Goal: Complete application form

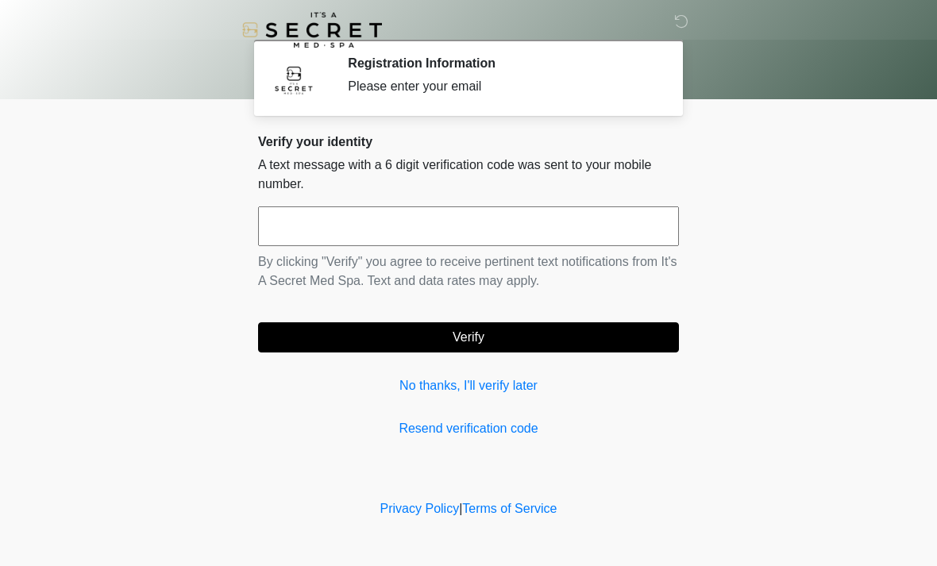
click at [453, 235] on input "text" at bounding box center [468, 226] width 421 height 40
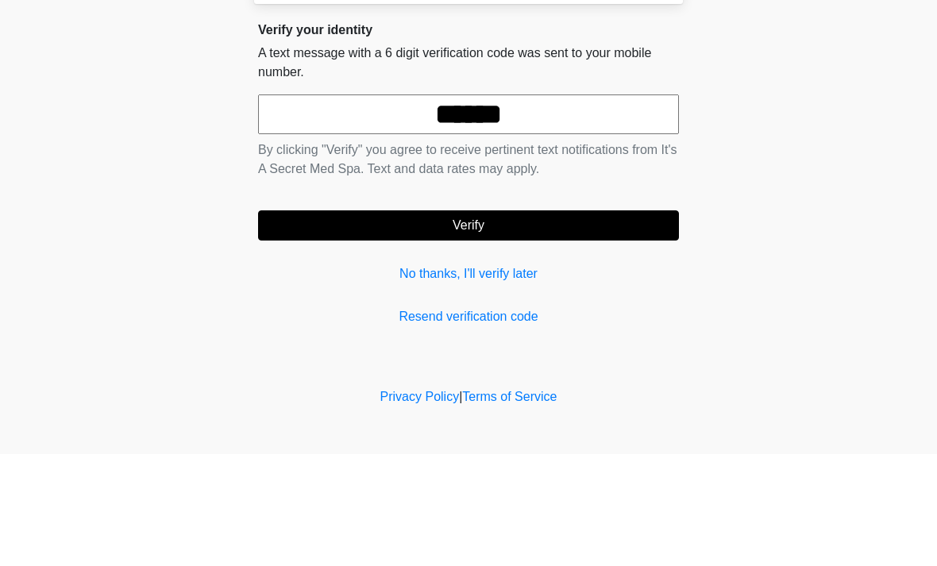
type input "******"
click at [509, 322] on button "Verify" at bounding box center [468, 337] width 421 height 30
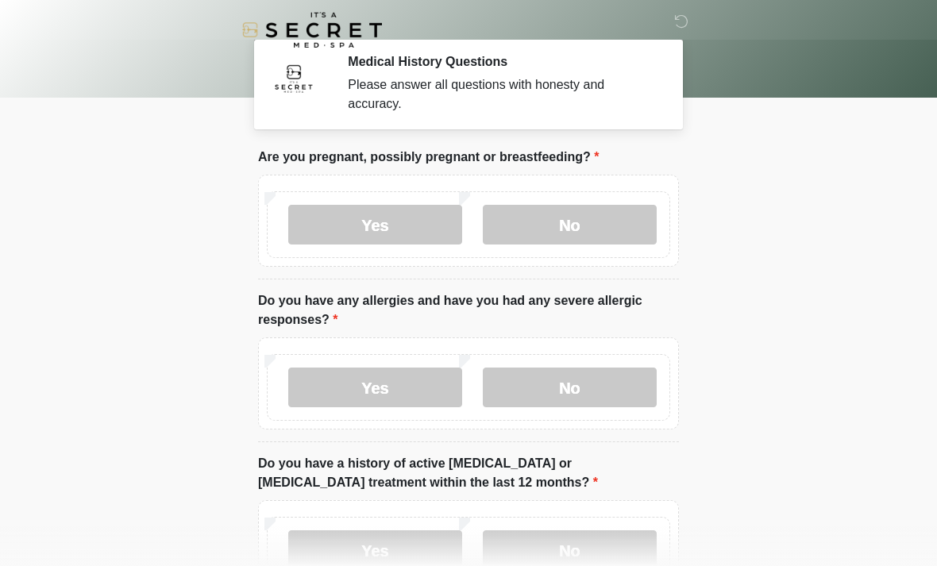
scroll to position [1, 0]
click at [579, 226] on label "No" at bounding box center [570, 226] width 174 height 40
click at [584, 391] on label "No" at bounding box center [570, 388] width 174 height 40
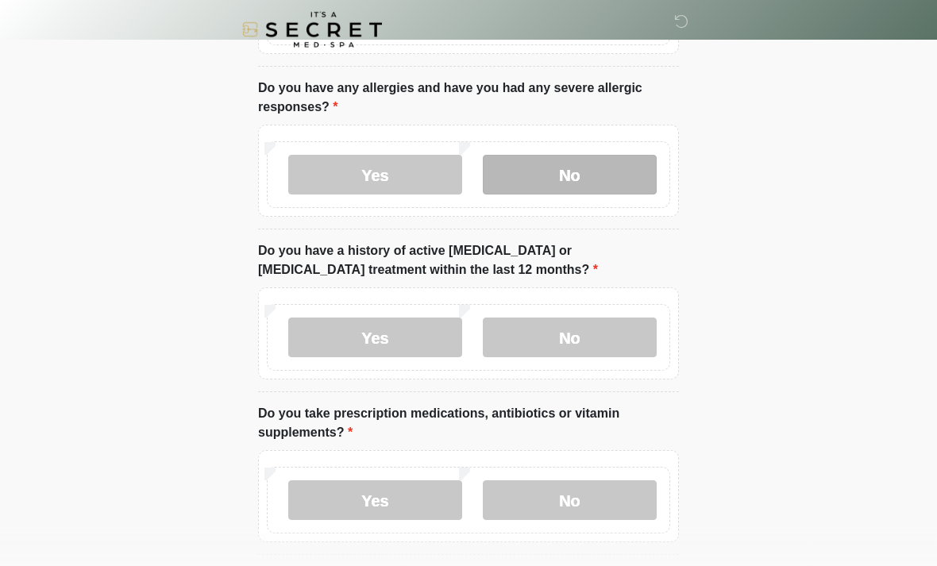
scroll to position [213, 0]
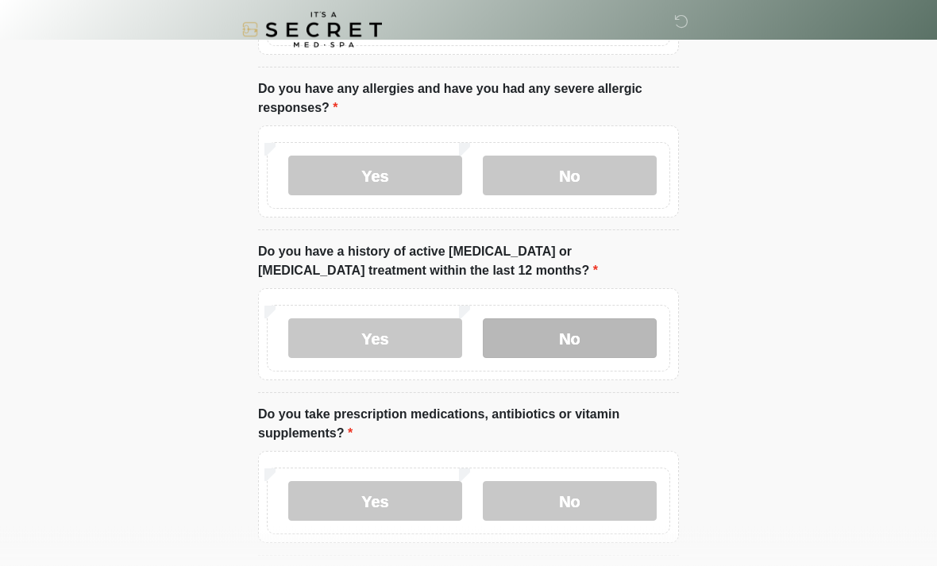
click at [580, 345] on label "No" at bounding box center [570, 339] width 174 height 40
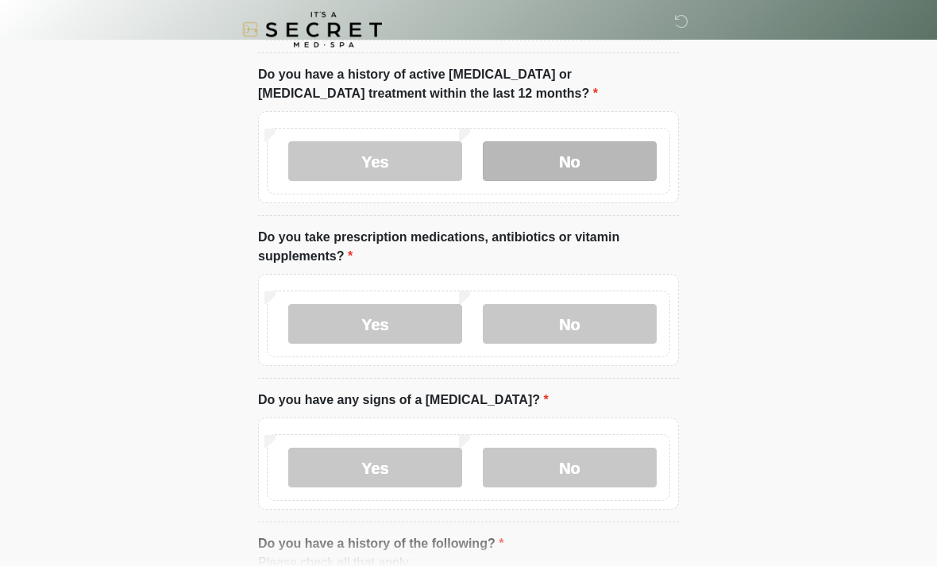
scroll to position [395, 0]
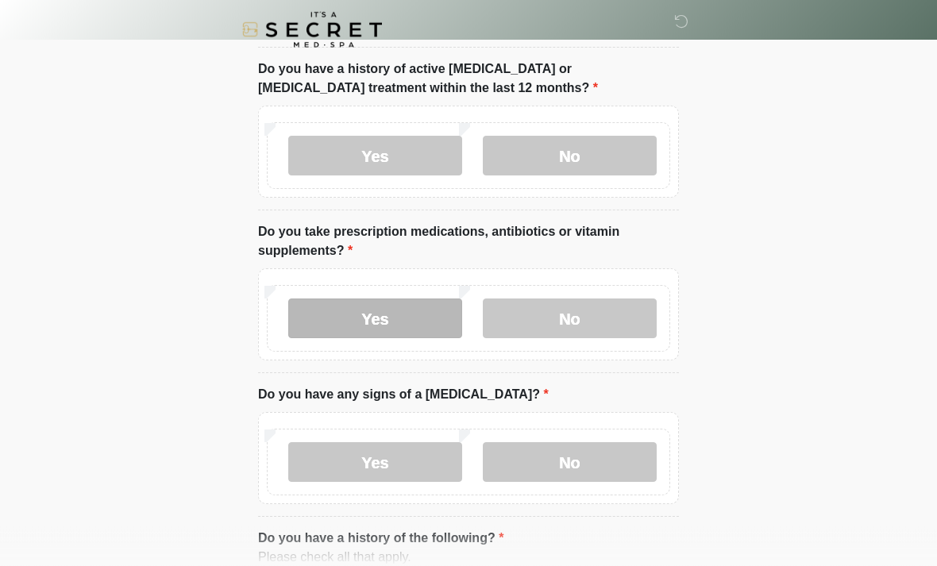
click at [399, 332] on label "Yes" at bounding box center [375, 319] width 174 height 40
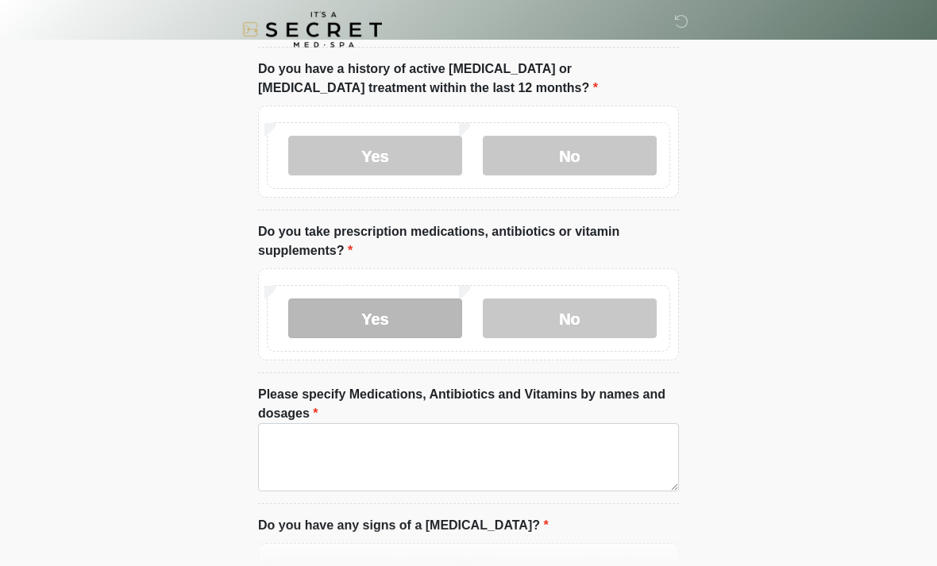
scroll to position [396, 0]
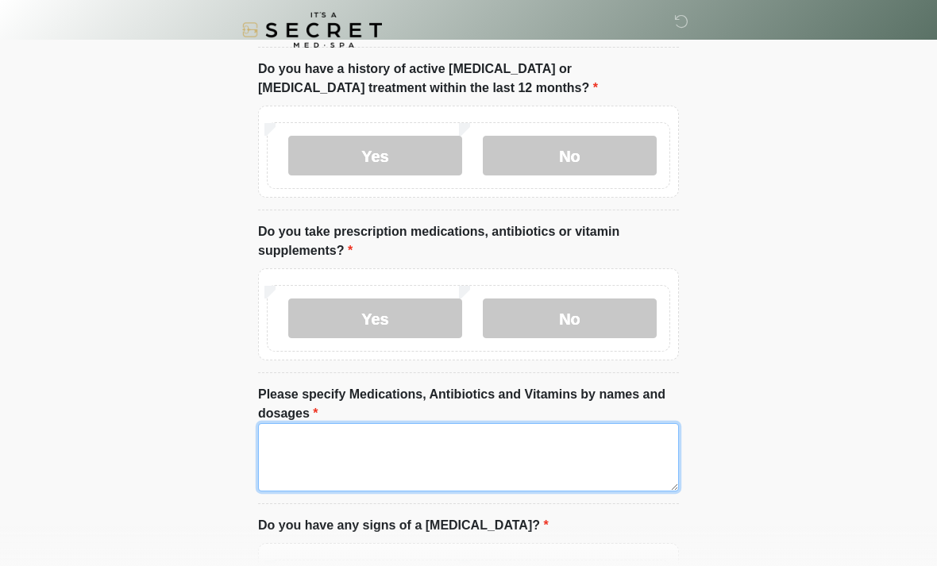
click at [297, 440] on textarea "Please specify Medications, Antibiotics and Vitamins by names and dosages" at bounding box center [468, 457] width 421 height 68
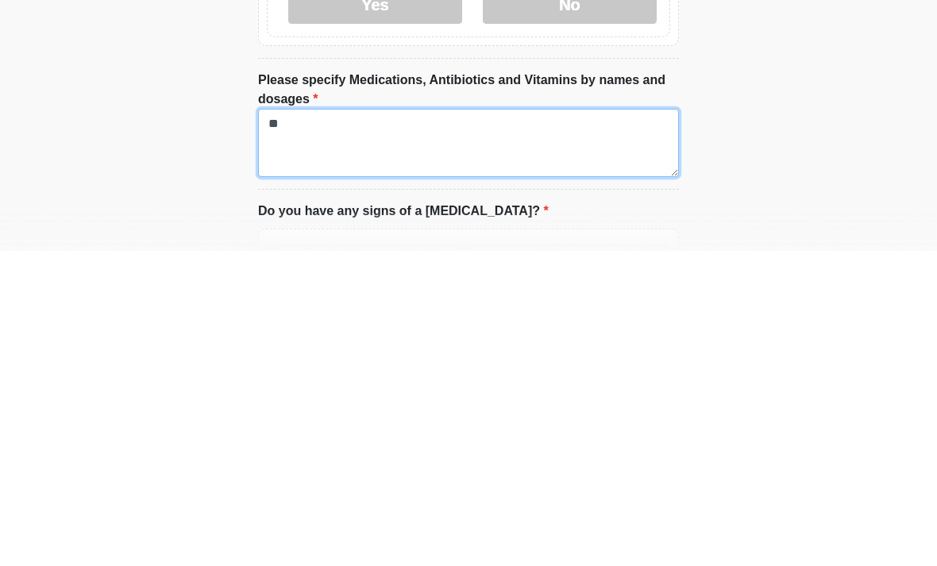
type textarea "*"
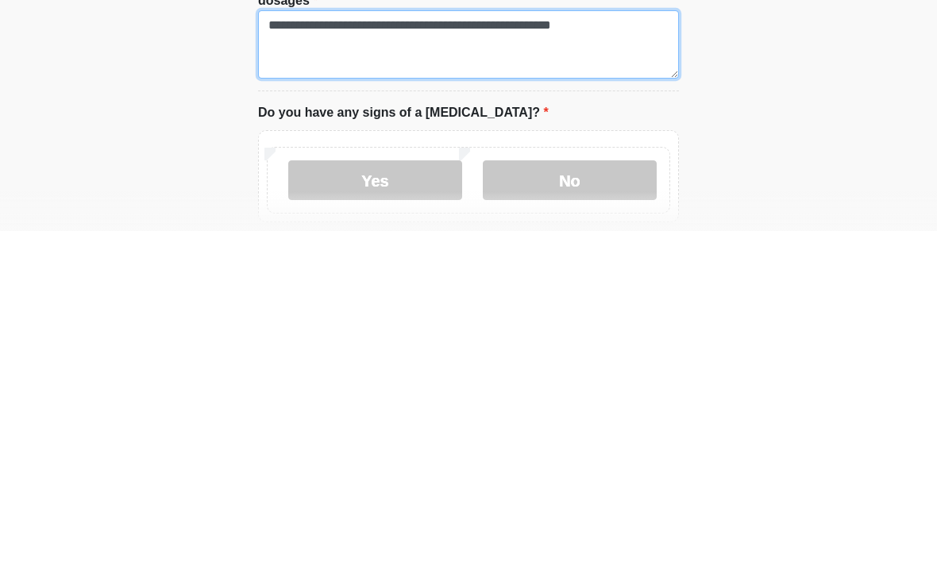
scroll to position [477, 0]
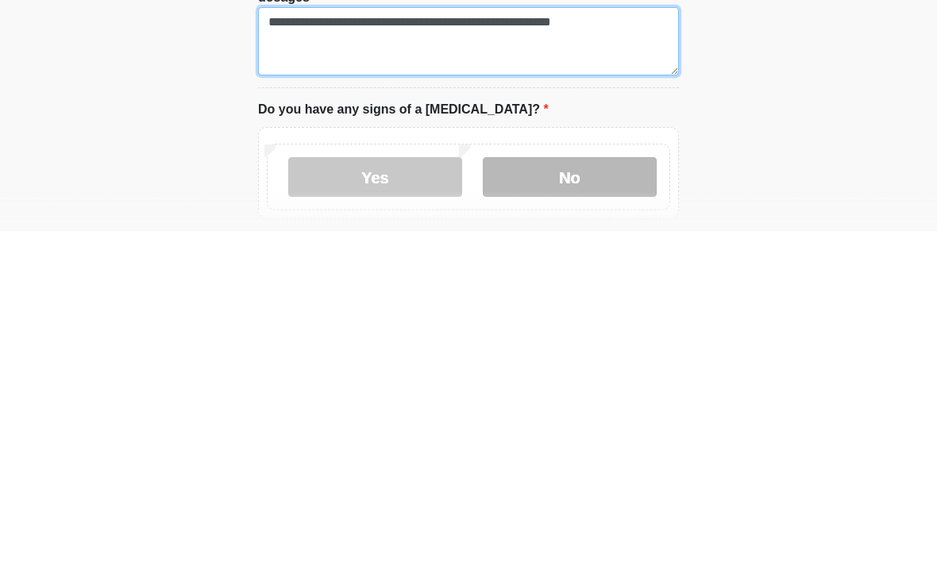
type textarea "**********"
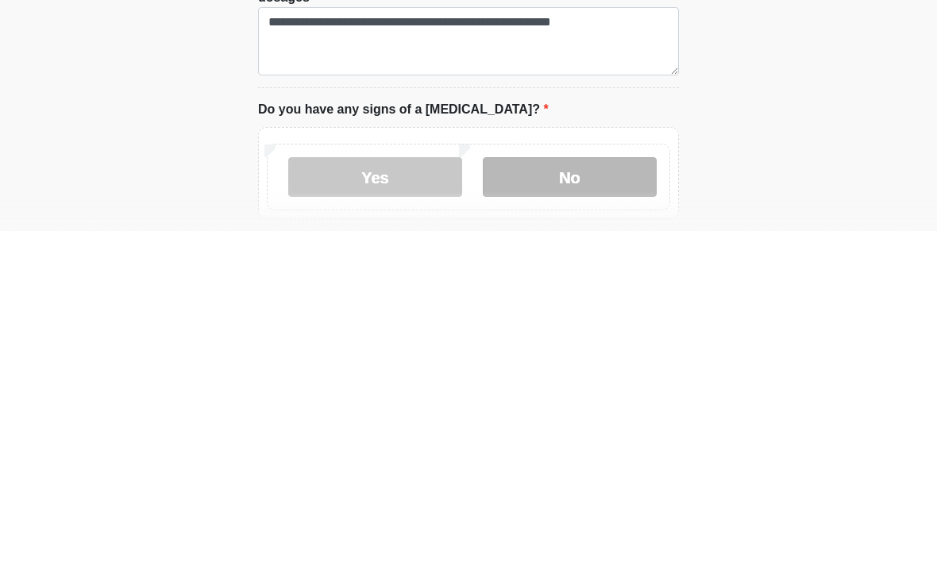
click at [574, 492] on label "No" at bounding box center [570, 512] width 174 height 40
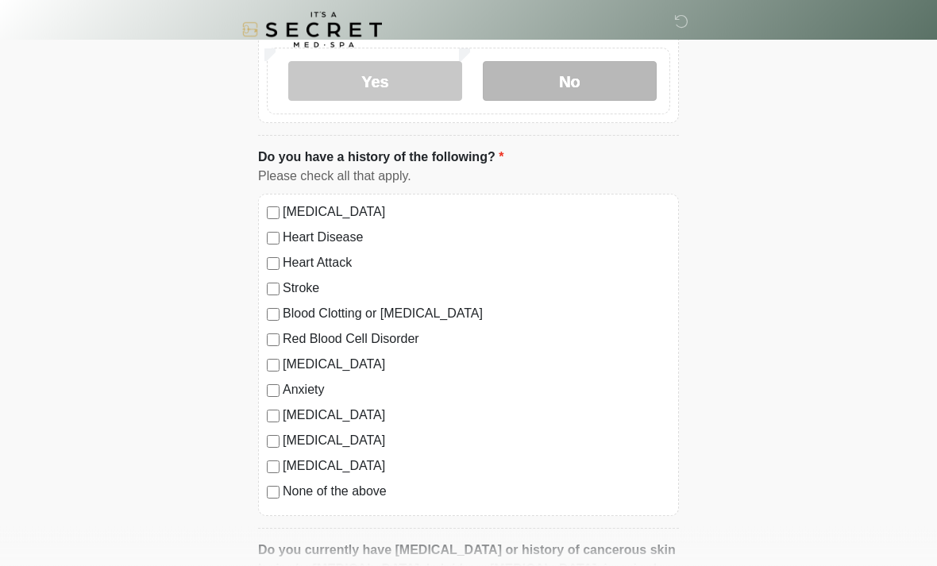
scroll to position [935, 0]
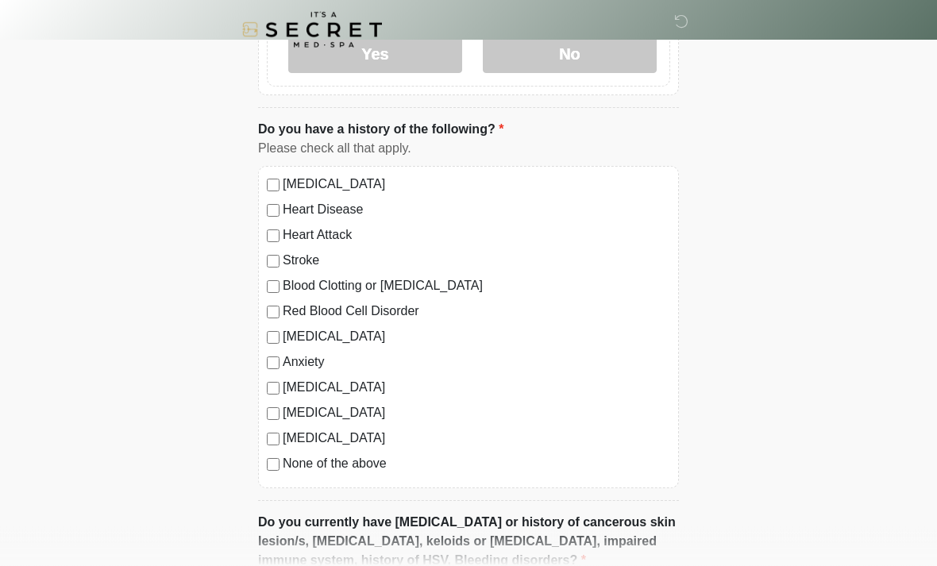
click at [287, 286] on label "Blood Clotting or [MEDICAL_DATA]" at bounding box center [476, 286] width 387 height 19
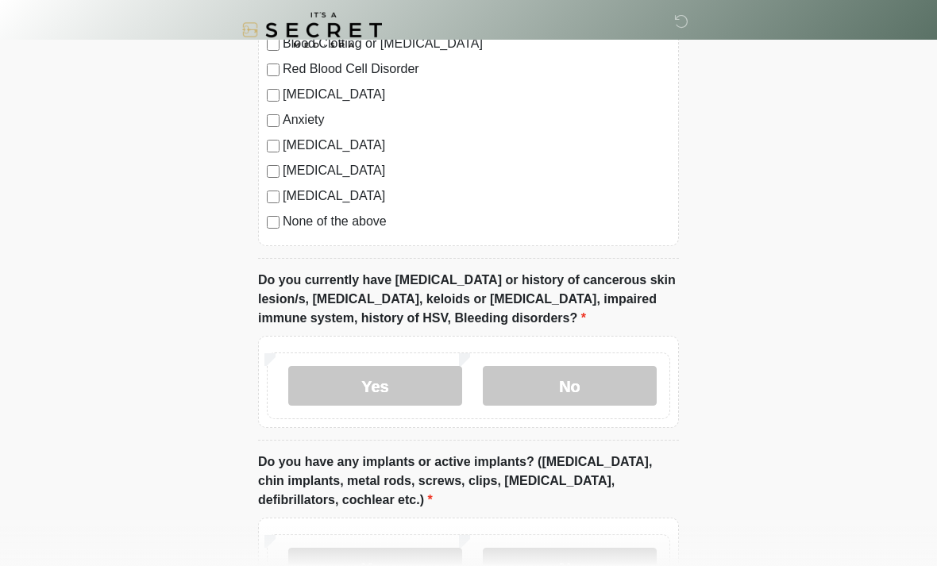
scroll to position [1228, 0]
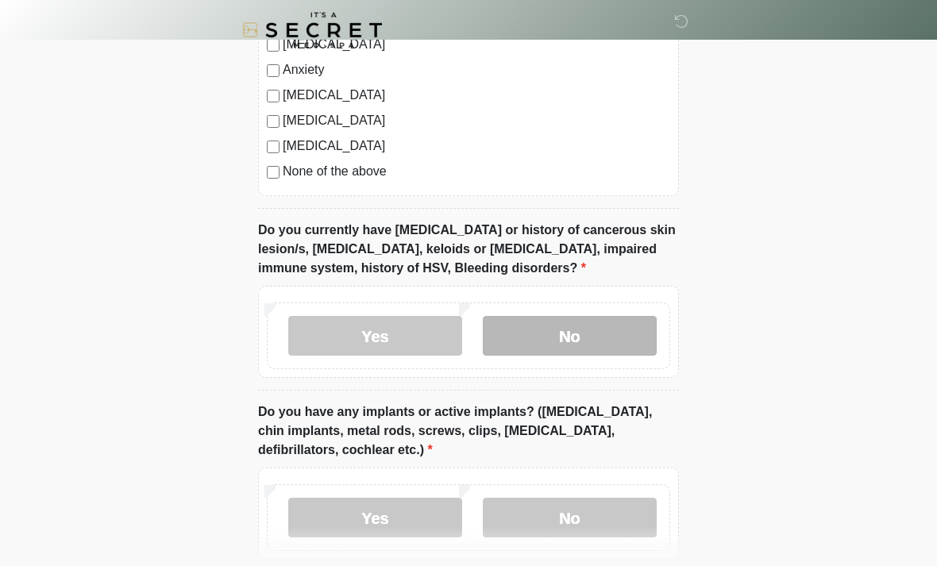
click at [575, 339] on label "No" at bounding box center [570, 336] width 174 height 40
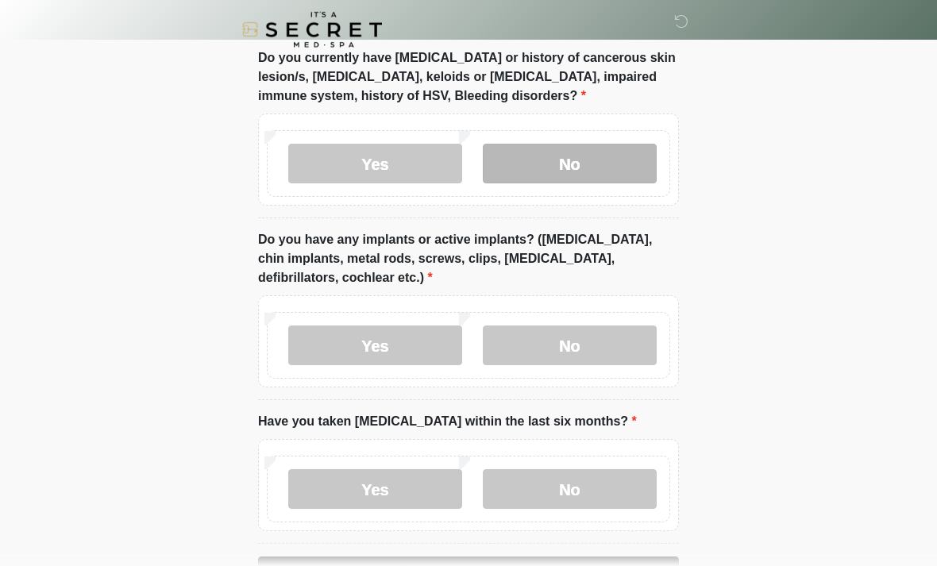
scroll to position [1401, 0]
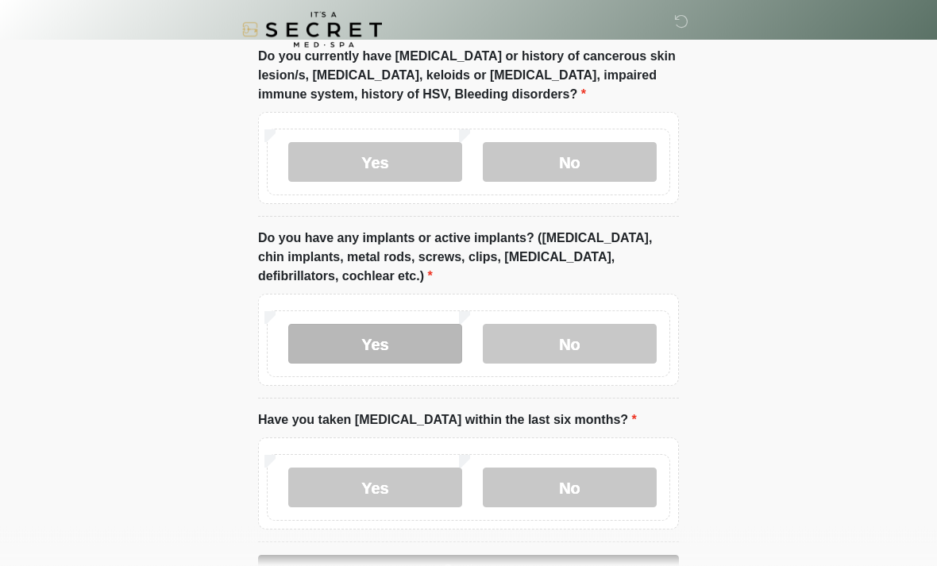
click at [384, 340] on label "Yes" at bounding box center [375, 345] width 174 height 40
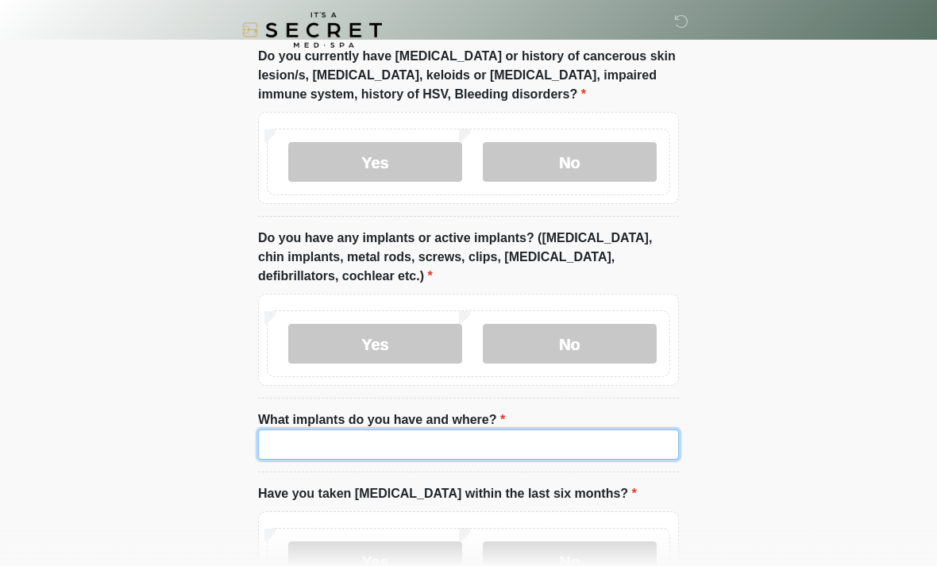
click at [310, 441] on input "What implants do you have and where?" at bounding box center [468, 445] width 421 height 30
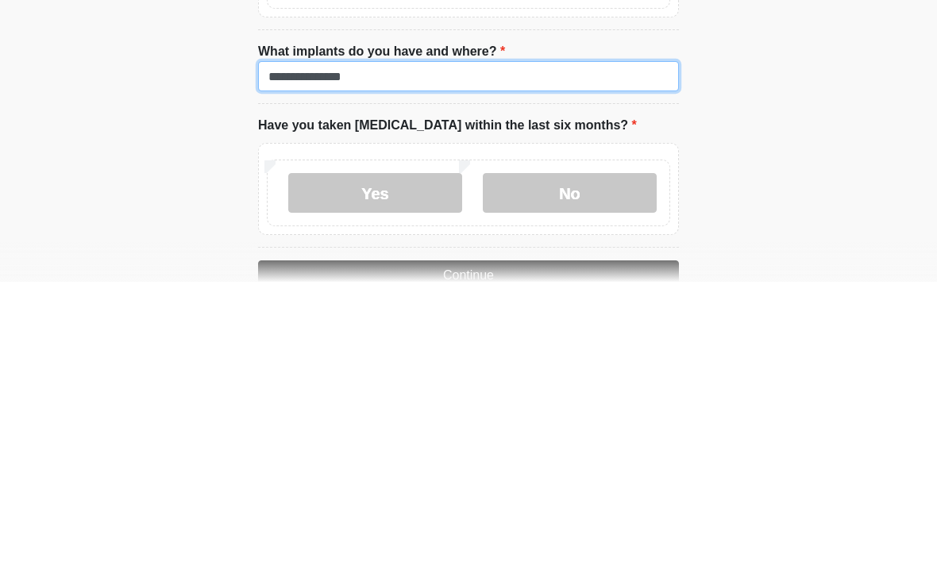
scroll to position [1487, 0]
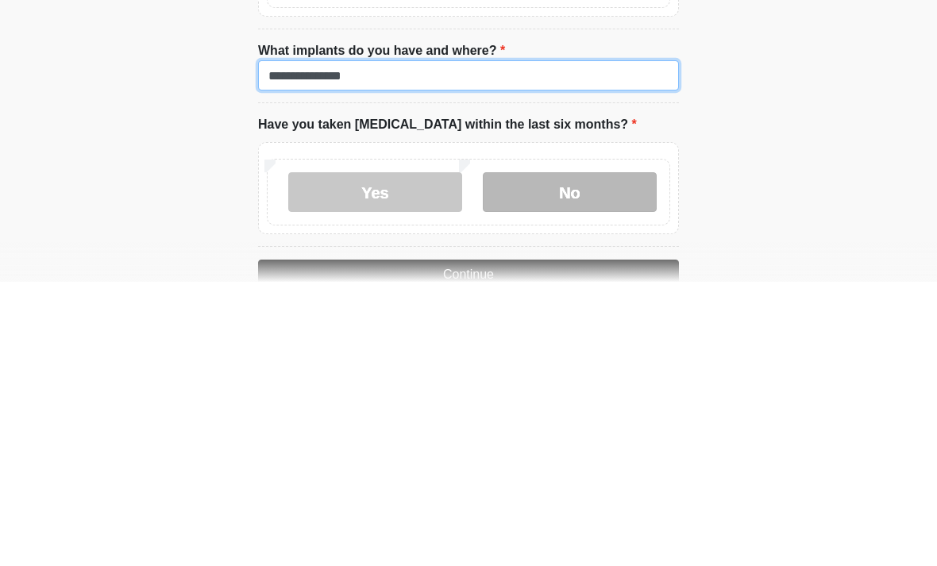
type input "**********"
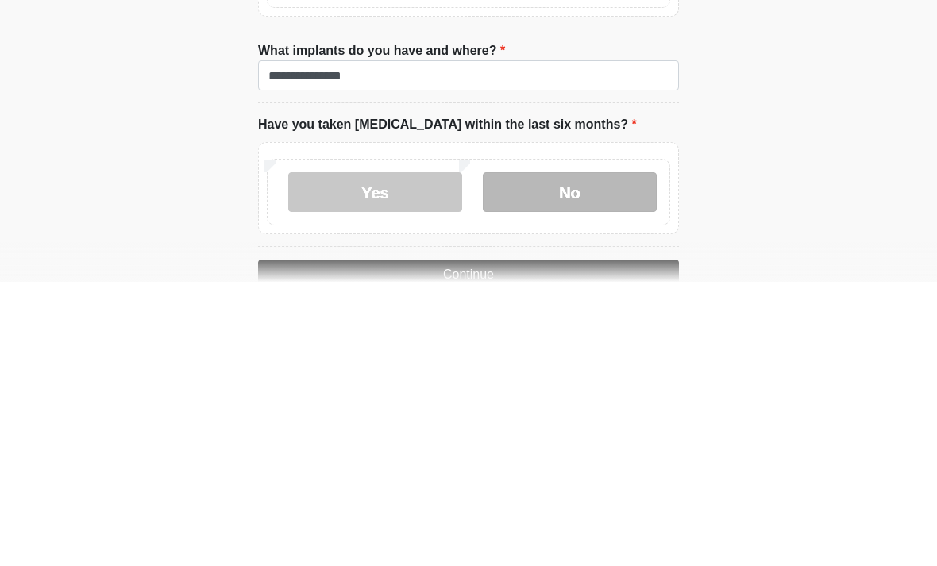
click at [574, 456] on label "No" at bounding box center [570, 476] width 174 height 40
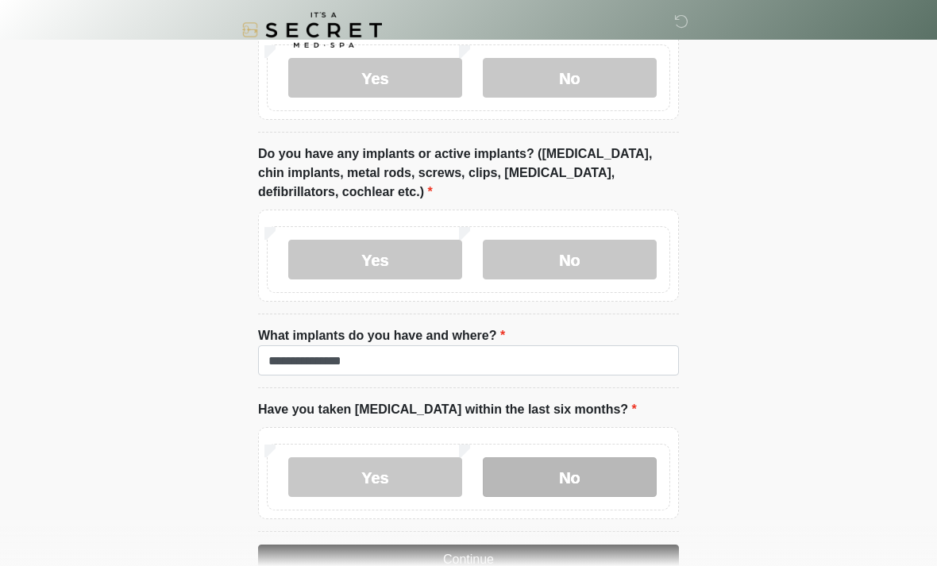
scroll to position [1526, 0]
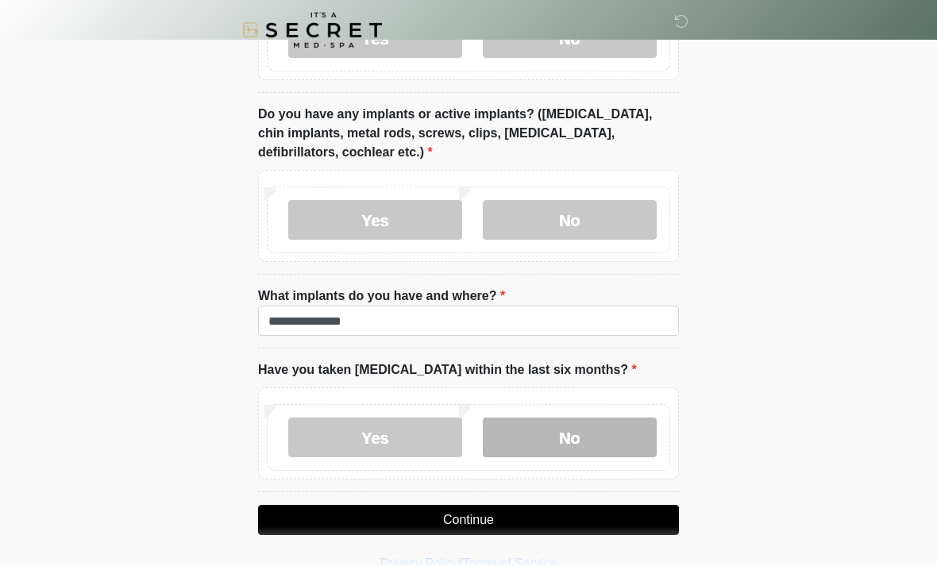
click at [572, 443] on label "No" at bounding box center [570, 438] width 174 height 40
click at [476, 522] on button "Continue" at bounding box center [468, 520] width 421 height 30
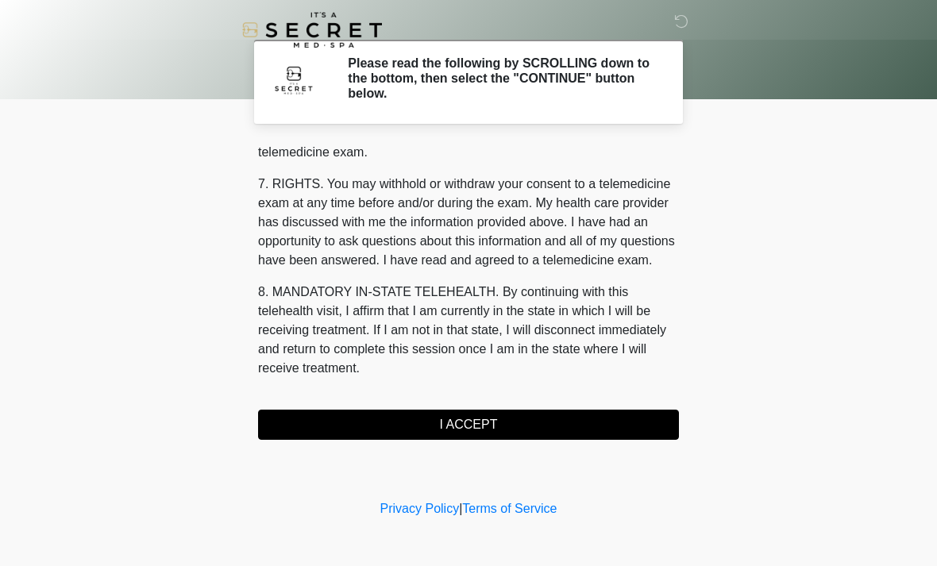
scroll to position [672, 0]
click at [466, 426] on button "I ACCEPT" at bounding box center [468, 425] width 421 height 30
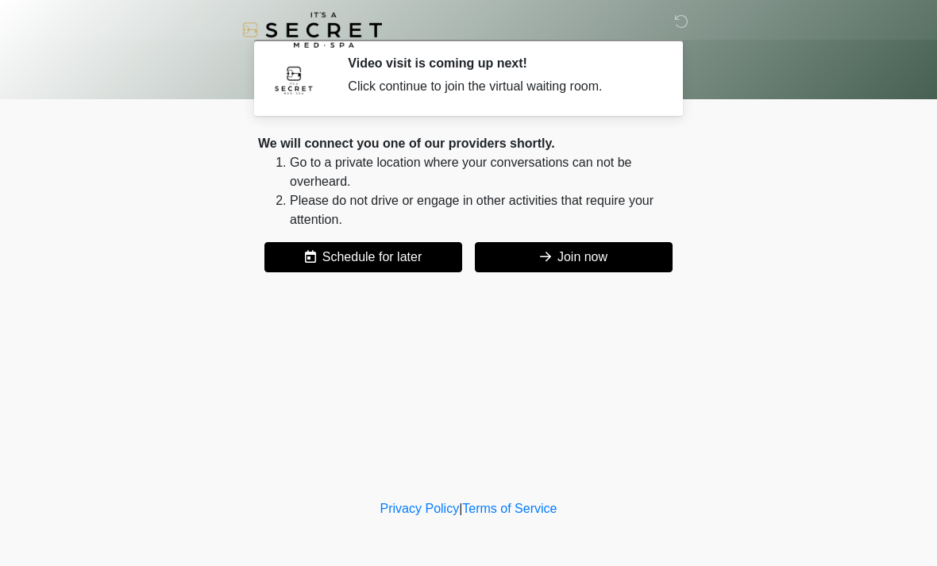
click at [572, 264] on button "Join now" at bounding box center [574, 257] width 198 height 30
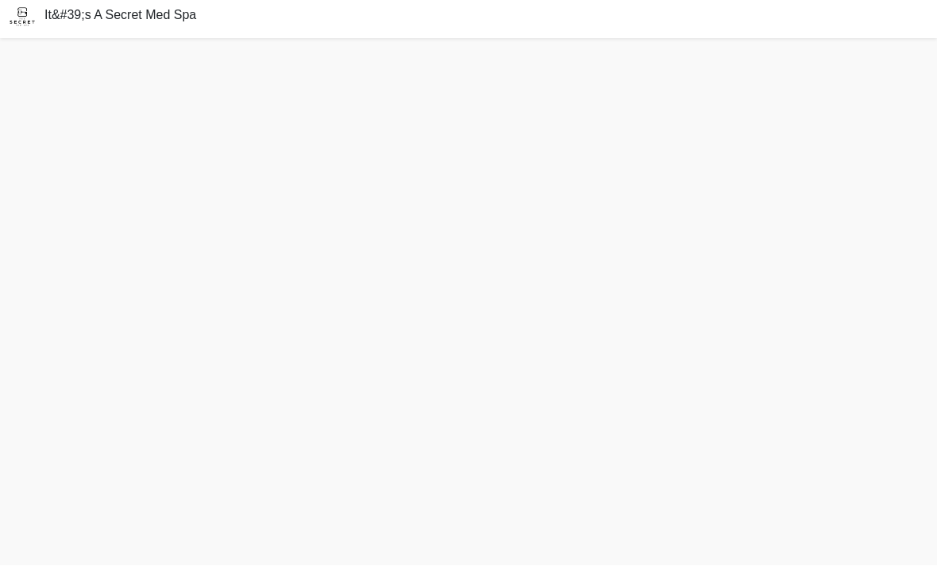
scroll to position [13, 0]
click at [492, 3] on div "It&#39;s A Secret Med Spa" at bounding box center [468, 16] width 937 height 44
